Goal: Information Seeking & Learning: Learn about a topic

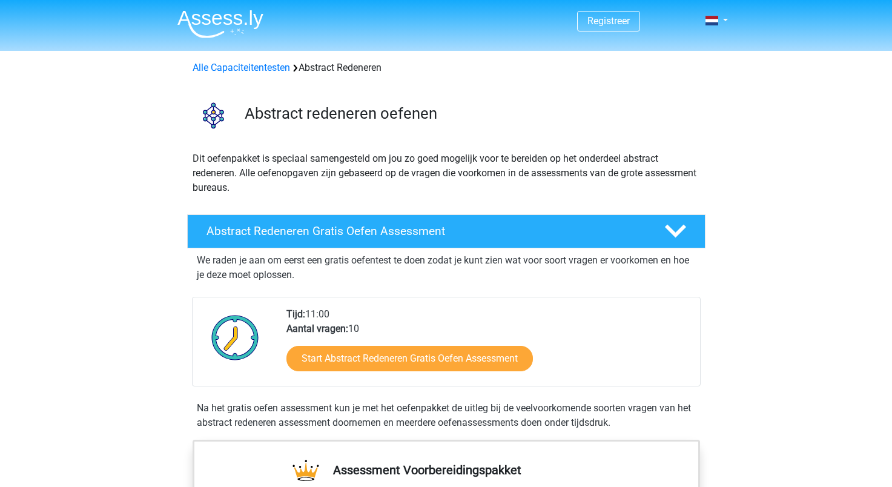
scroll to position [216, 0]
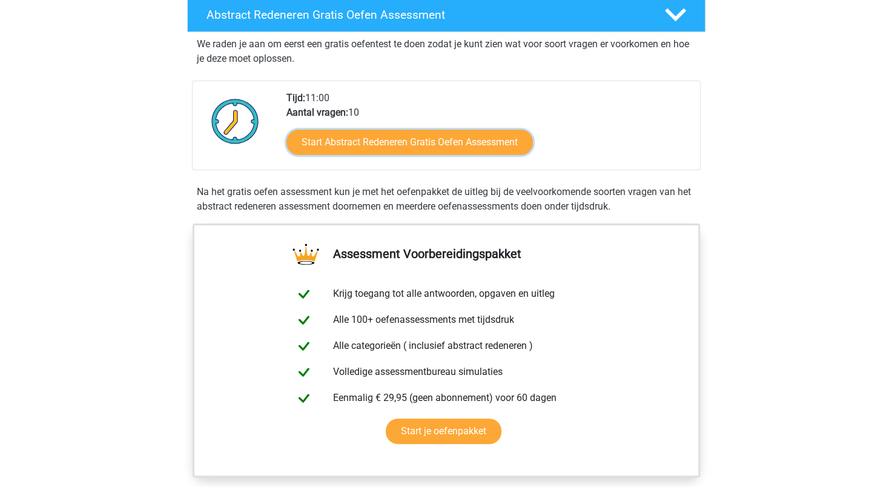
click at [469, 140] on link "Start Abstract Redeneren Gratis Oefen Assessment" at bounding box center [409, 142] width 246 height 25
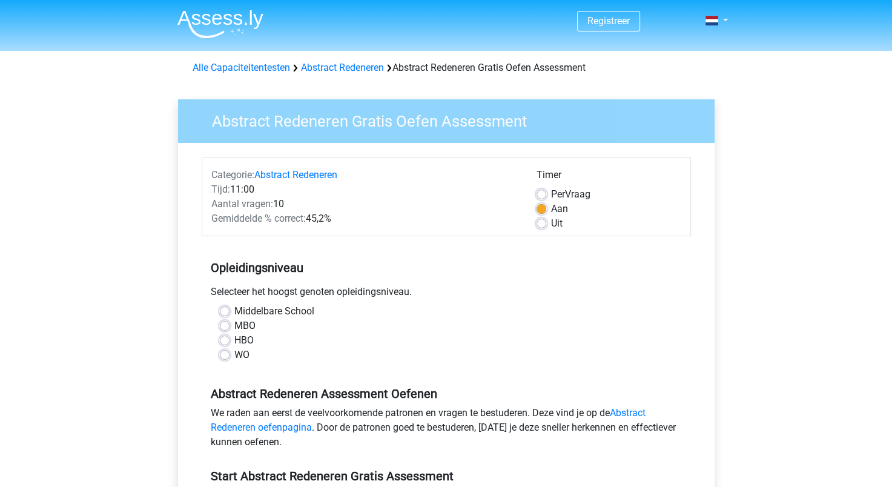
click at [234, 311] on label "Middelbare School" at bounding box center [274, 311] width 80 height 15
click at [226, 311] on input "Middelbare School" at bounding box center [225, 310] width 10 height 12
radio input "true"
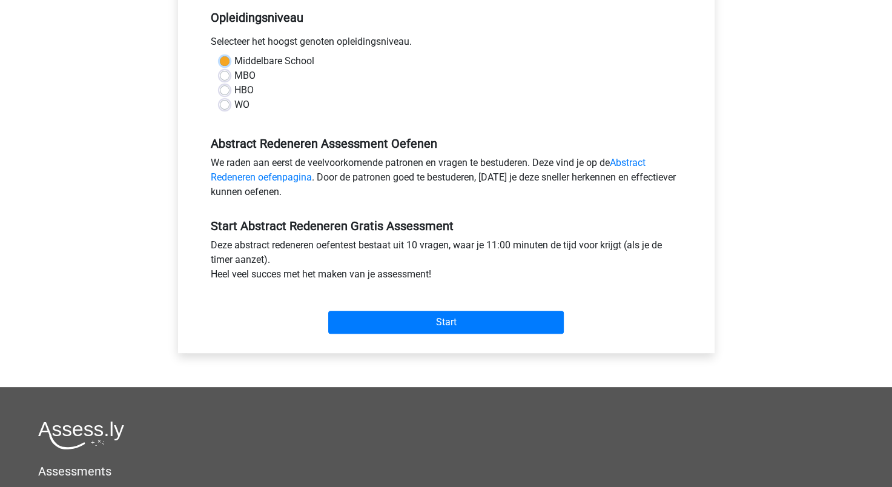
scroll to position [291, 0]
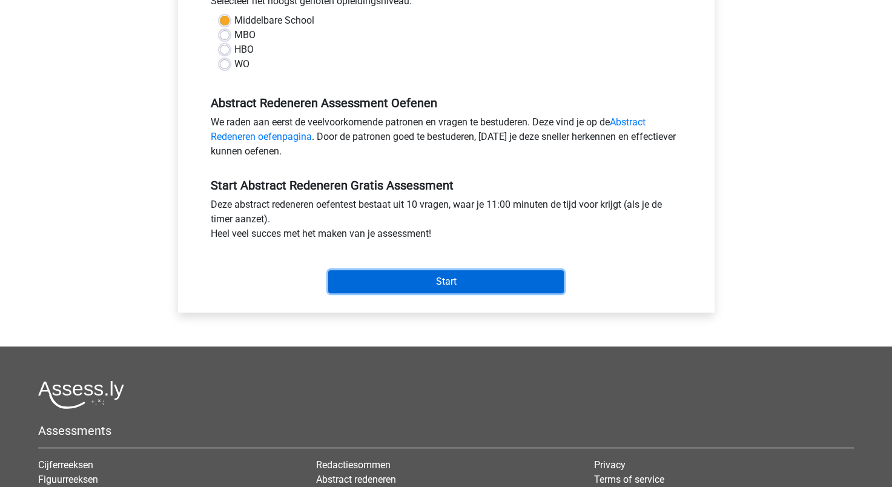
click at [456, 285] on input "Start" at bounding box center [446, 281] width 236 height 23
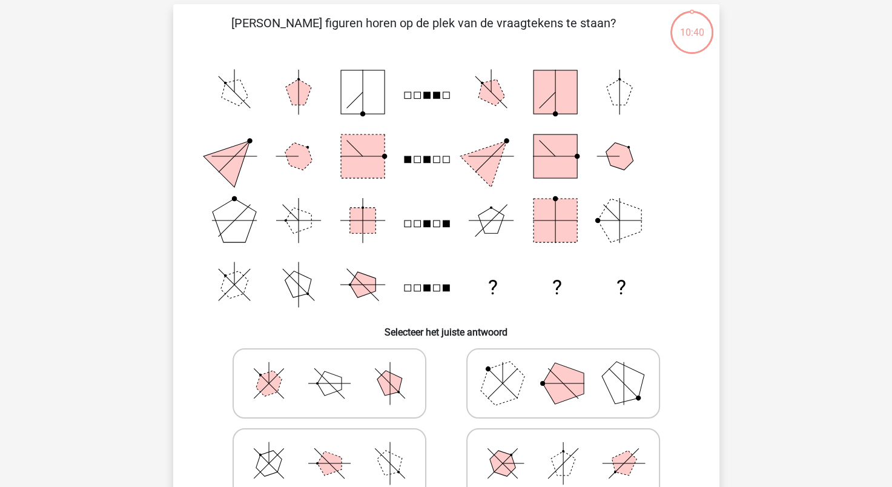
scroll to position [105, 0]
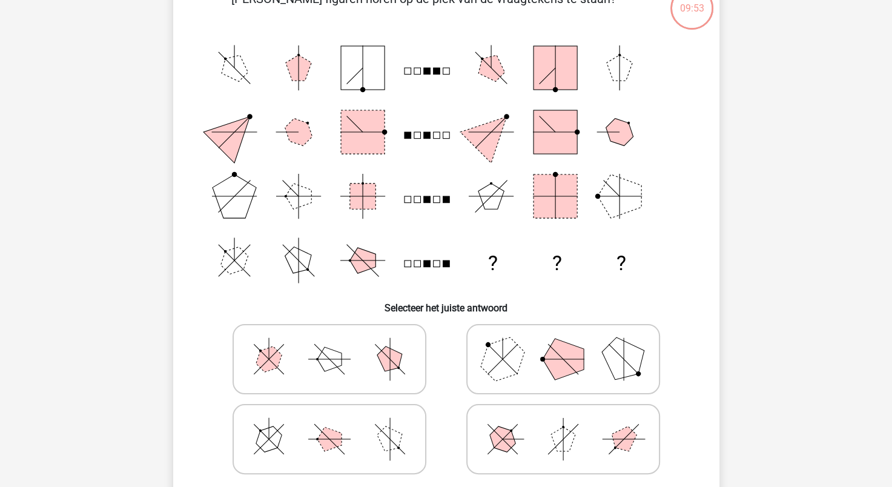
click at [364, 442] on icon at bounding box center [330, 439] width 182 height 61
click at [337, 424] on input "radio" at bounding box center [333, 420] width 8 height 8
radio input "true"
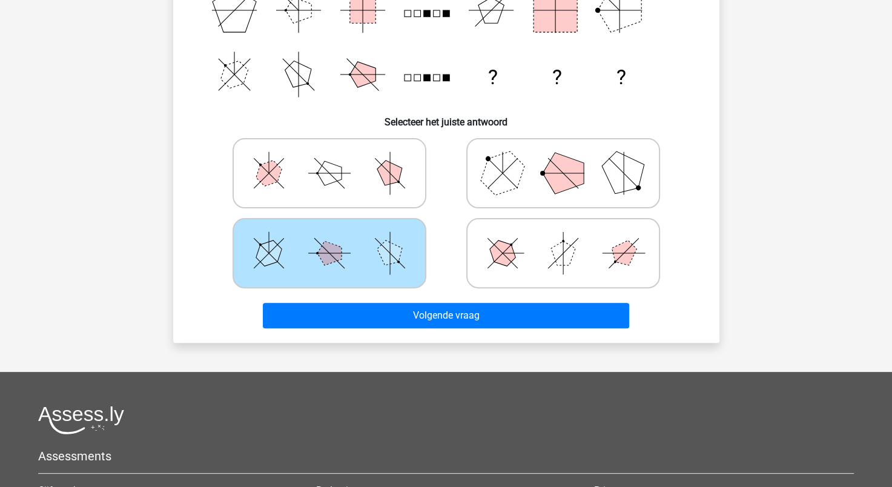
scroll to position [323, 0]
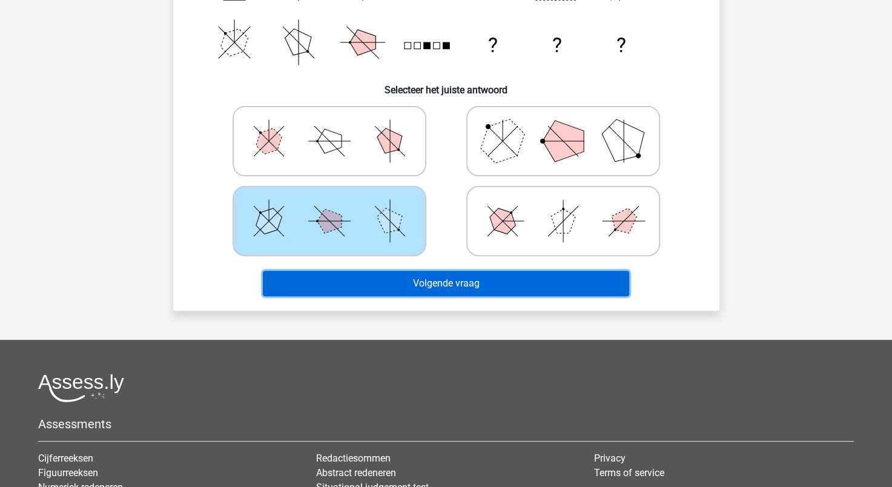
click at [511, 285] on button "Volgende vraag" at bounding box center [446, 283] width 366 height 25
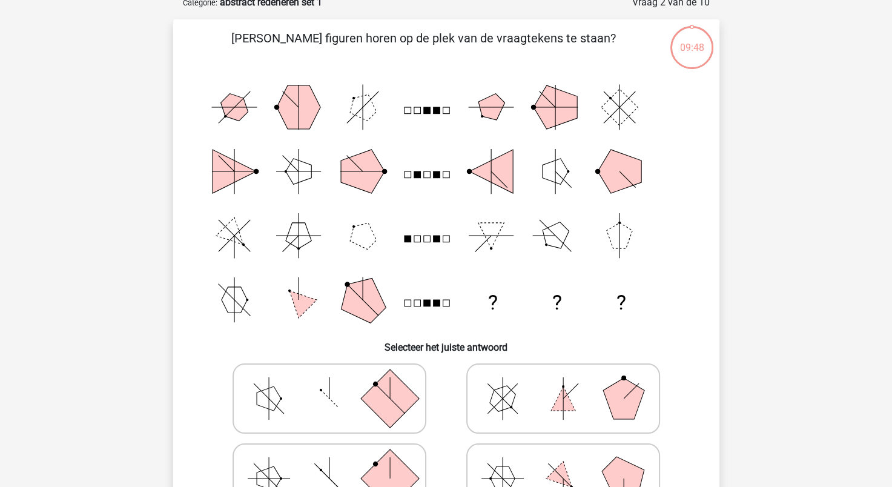
scroll to position [61, 0]
